Goal: Task Accomplishment & Management: Manage account settings

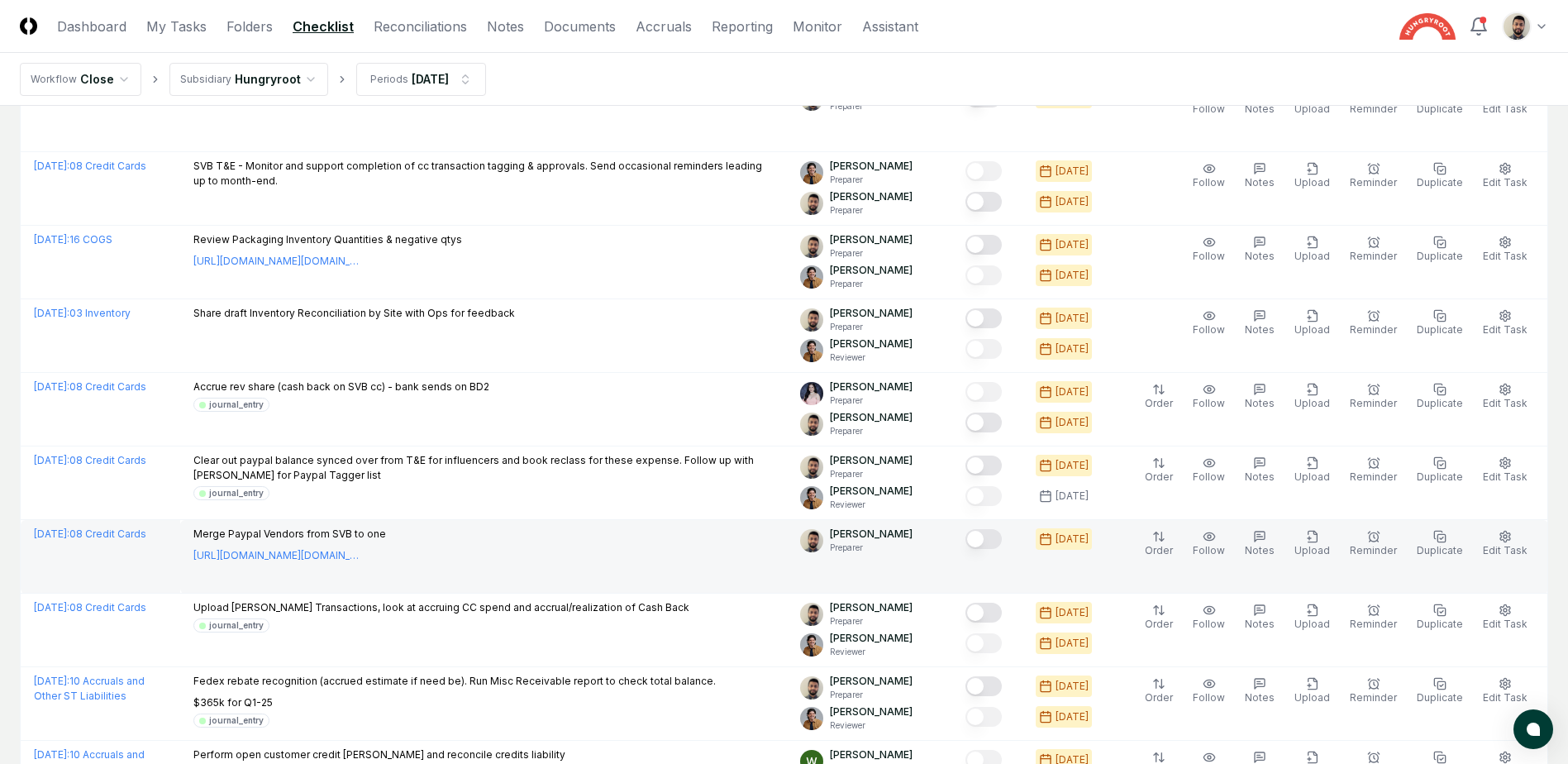
scroll to position [413, 0]
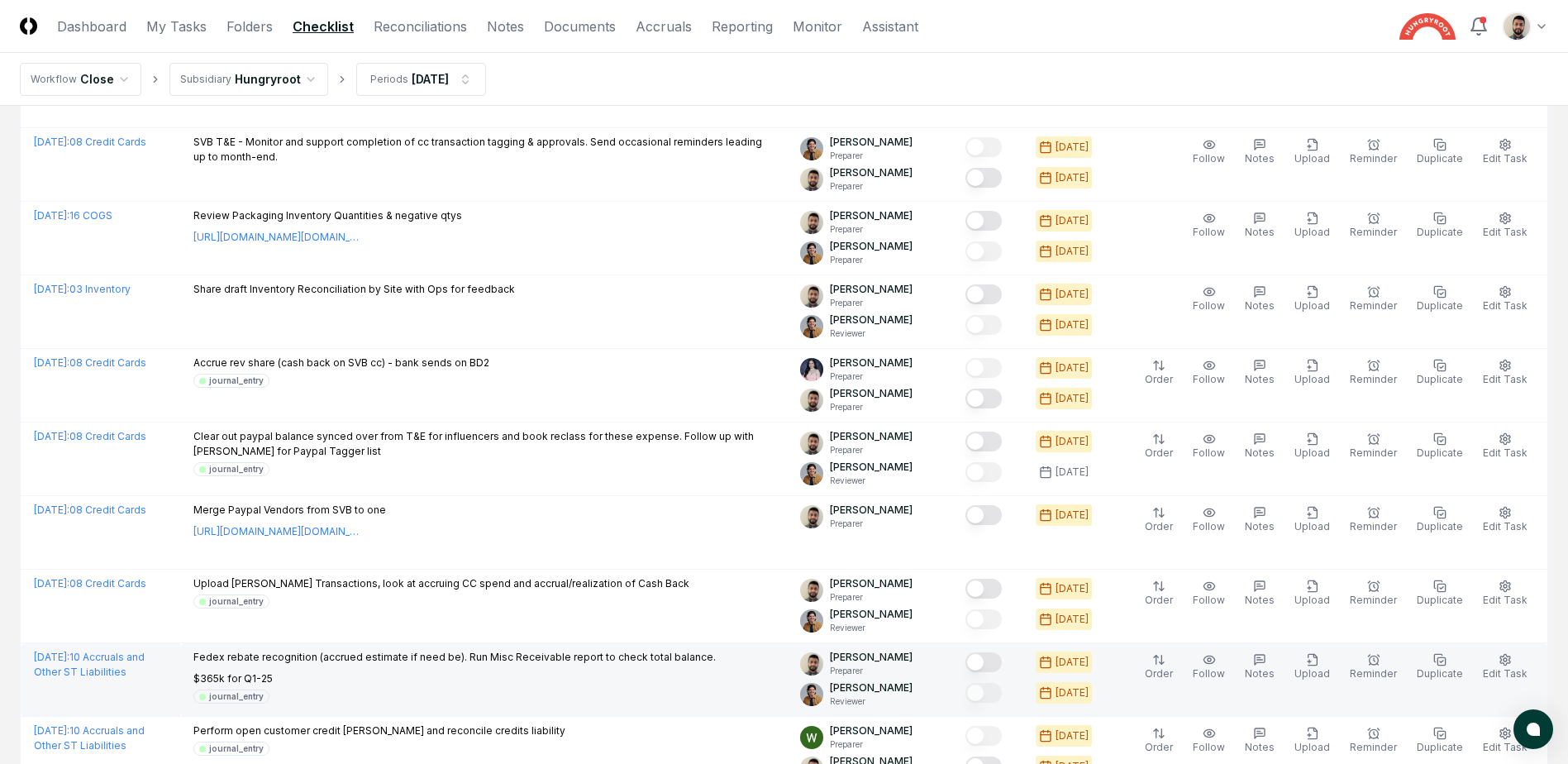
click at [1001, 661] on button "Mark complete" at bounding box center [984, 663] width 37 height 20
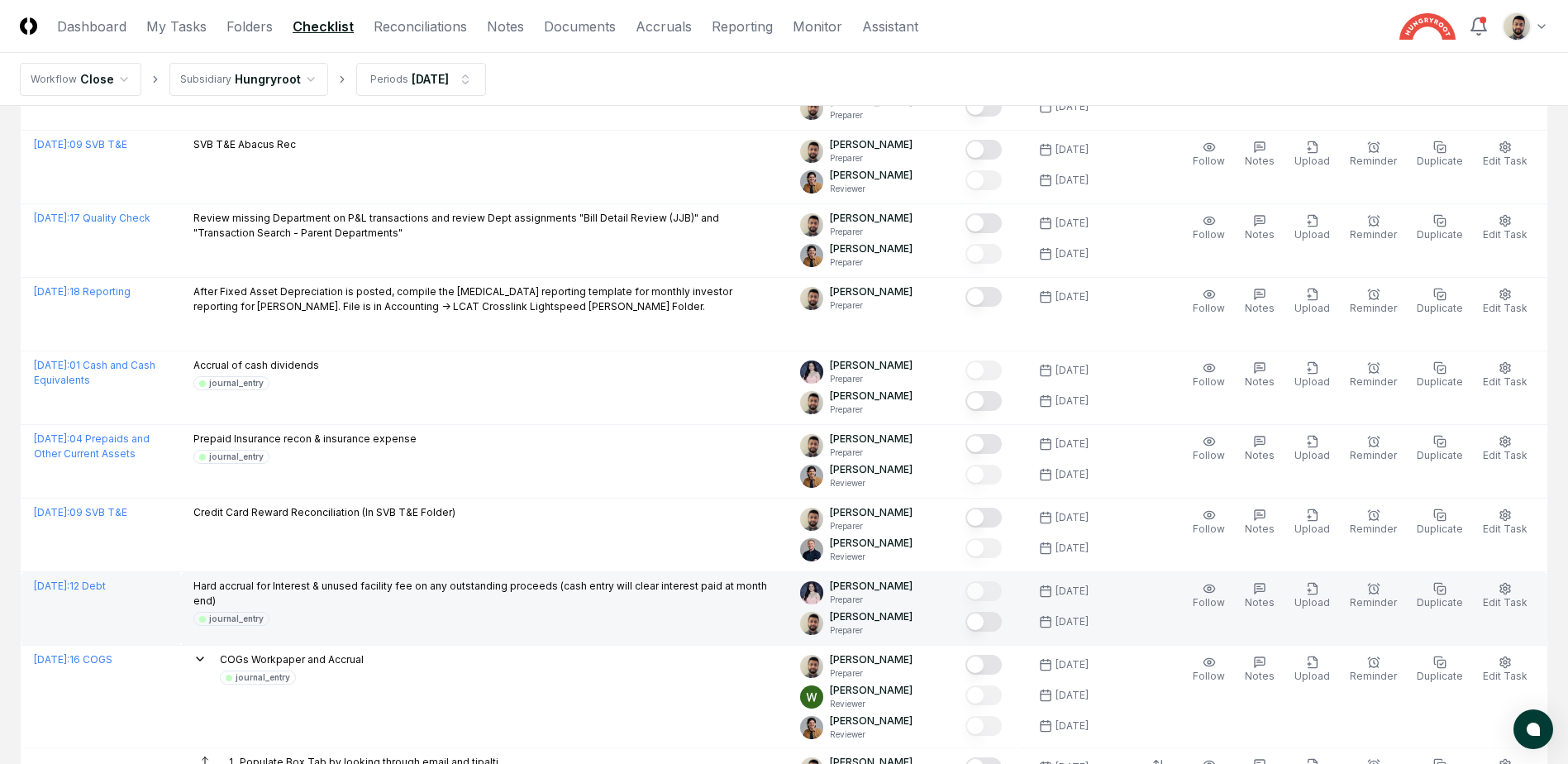
scroll to position [1488, 0]
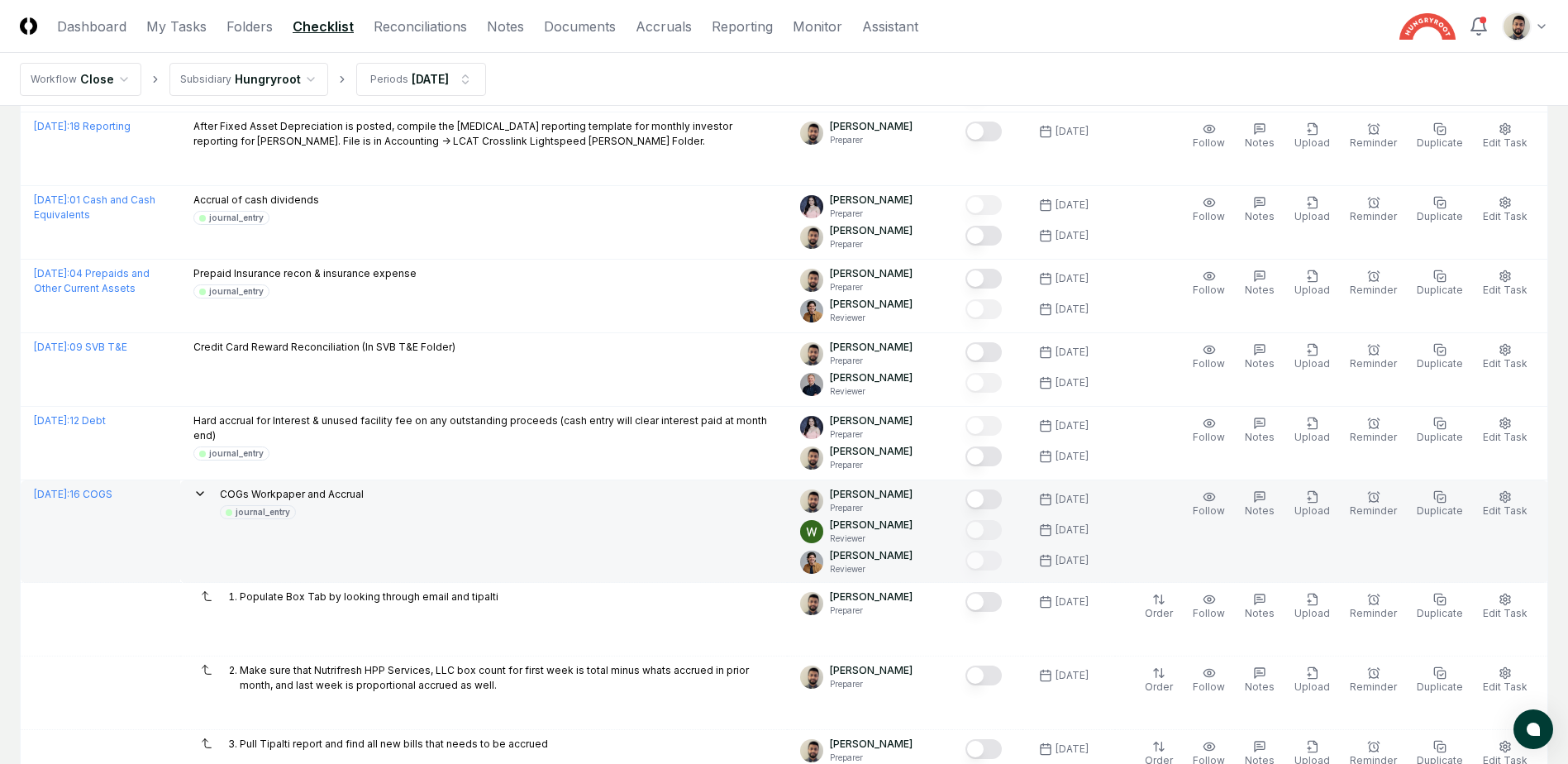
click at [204, 495] on icon at bounding box center [200, 494] width 7 height 3
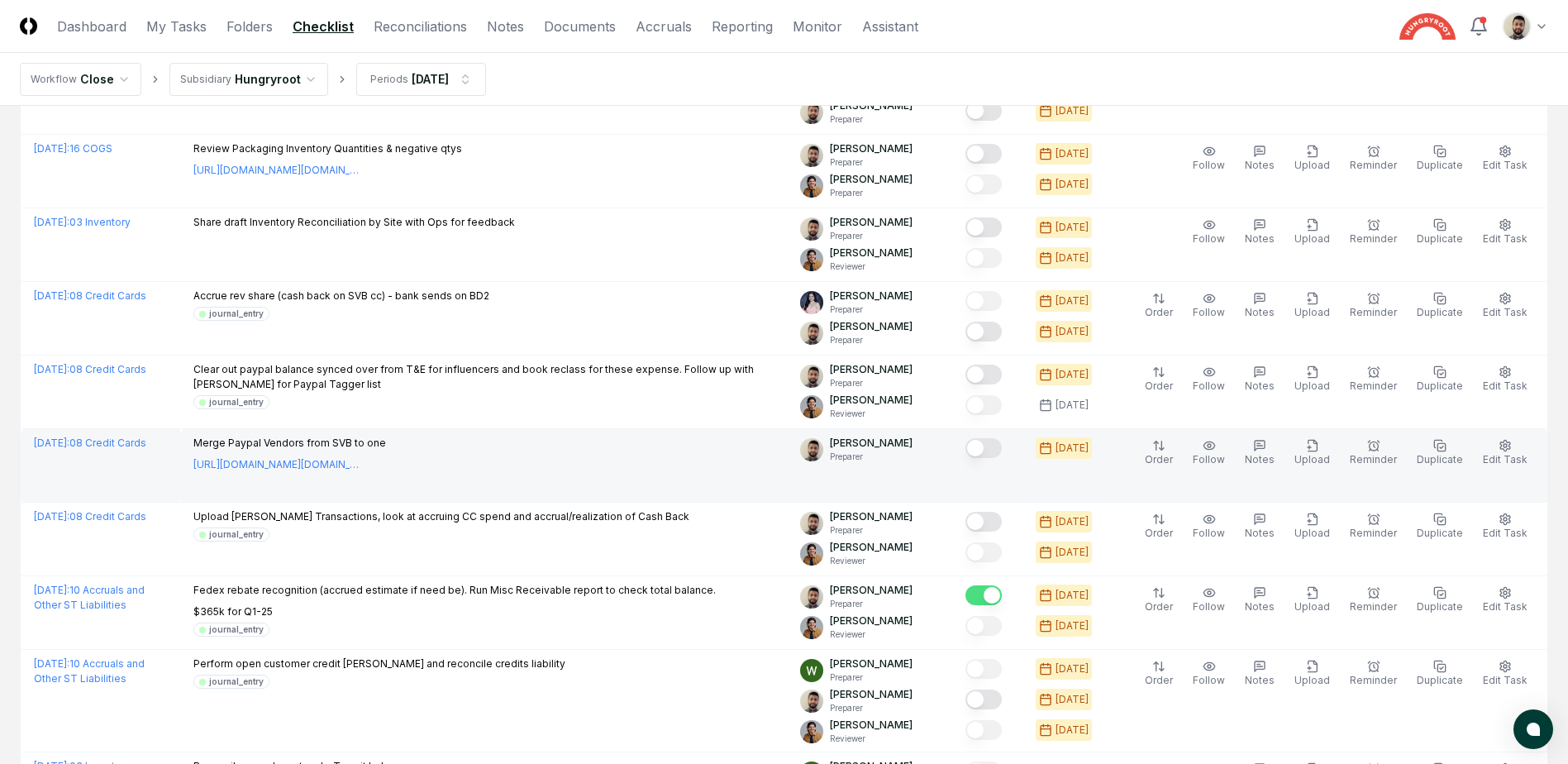
scroll to position [496, 0]
